Goal: Find specific page/section: Find specific page/section

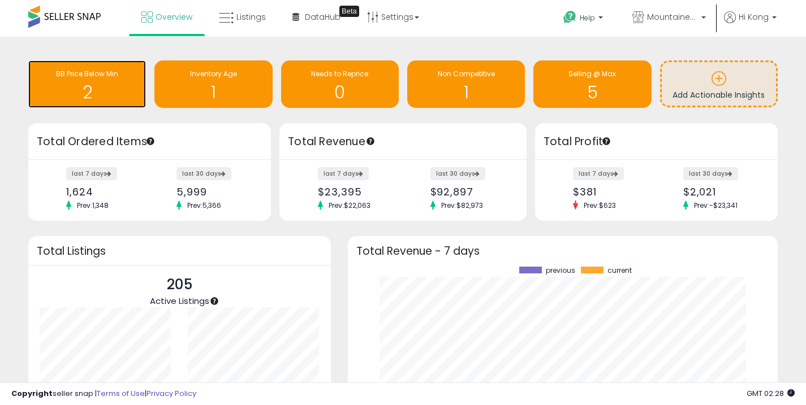
click at [117, 81] on div "2" at bounding box center [87, 85] width 106 height 33
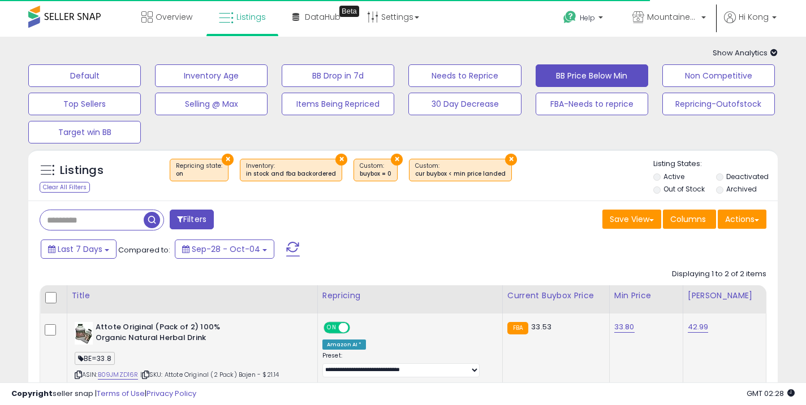
scroll to position [192, 0]
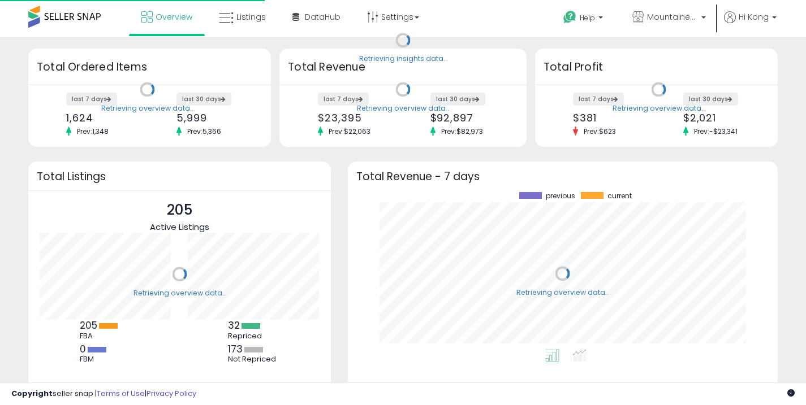
scroll to position [157, 407]
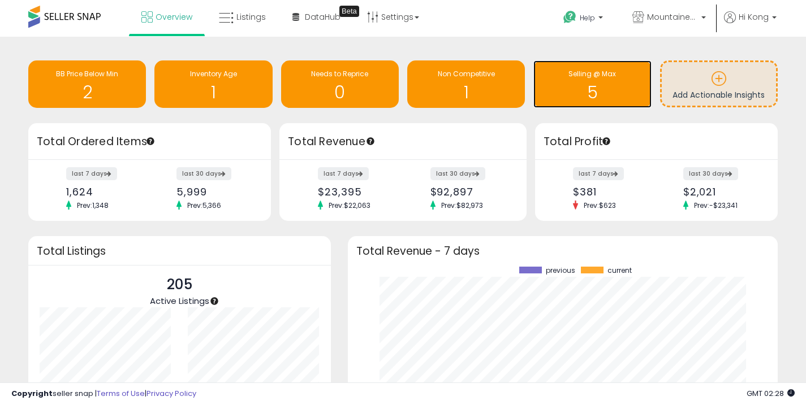
click at [561, 103] on div "Selling @ Max 5" at bounding box center [592, 85] width 118 height 48
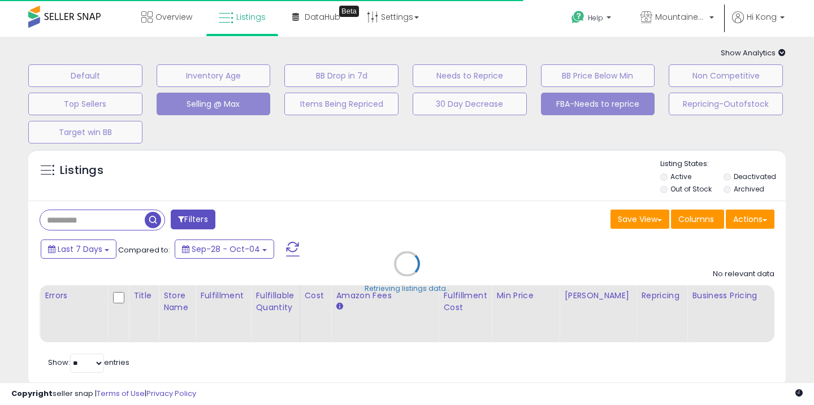
select select "**"
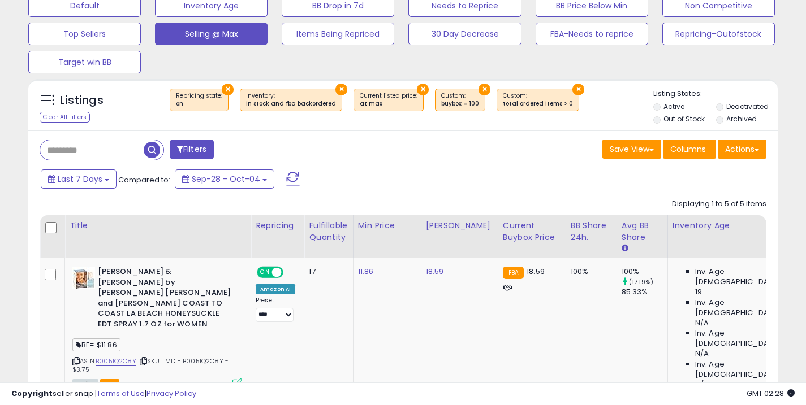
scroll to position [74, 0]
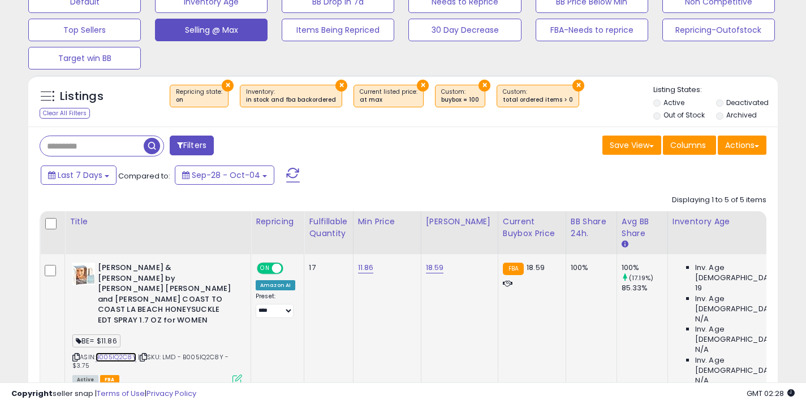
click at [126, 353] on link "B005IQ2C8Y" at bounding box center [116, 358] width 41 height 10
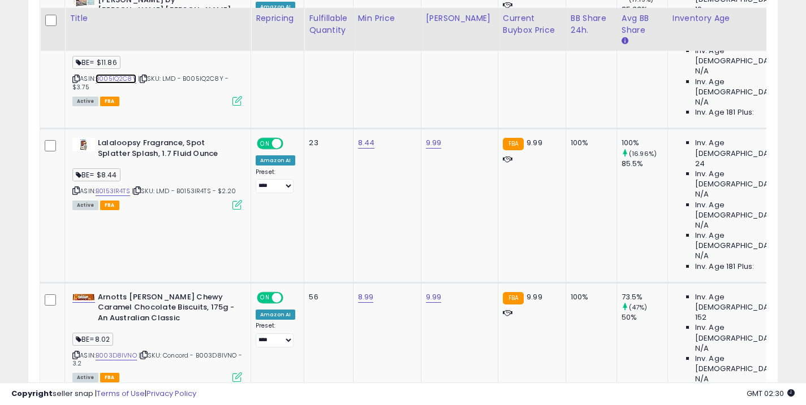
scroll to position [362, 0]
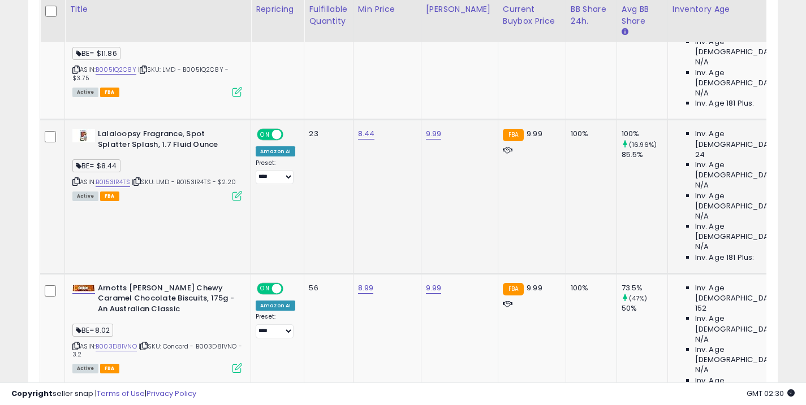
click at [109, 153] on div "ASIN: B0153IR4TS | SKU: LMD - B0153IR4TS - $2.20 Active FBA" at bounding box center [157, 164] width 170 height 71
click at [118, 140] on div "ASIN: B0153IR4TS | SKU: LMD - B0153IR4TS - $2.20 Active FBA" at bounding box center [157, 164] width 170 height 71
click at [115, 178] on link "B0153IR4TS" at bounding box center [113, 183] width 34 height 10
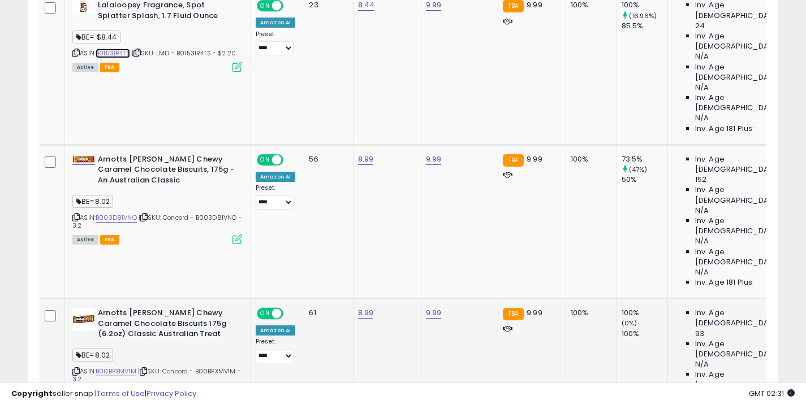
scroll to position [536, 0]
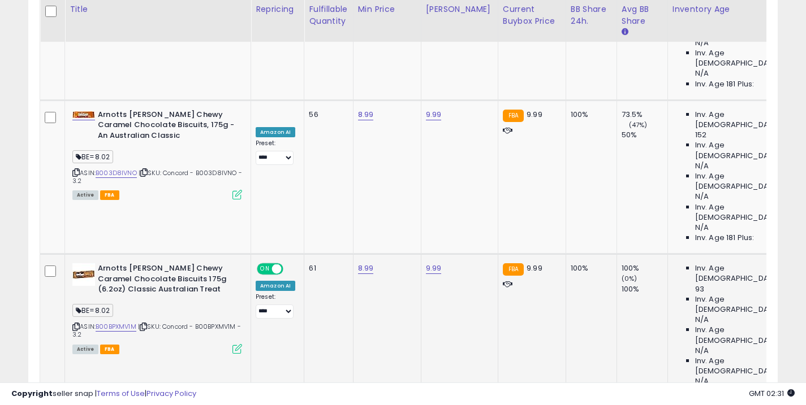
click at [130, 264] on div "ASIN: B00BPXMV1M | SKU: Concord - B00BPXMV1M - 3.2 Active FBA" at bounding box center [157, 308] width 170 height 89
click at [128, 322] on link "B00BPXMV1M" at bounding box center [116, 327] width 41 height 10
